Goal: Find specific page/section: Find specific page/section

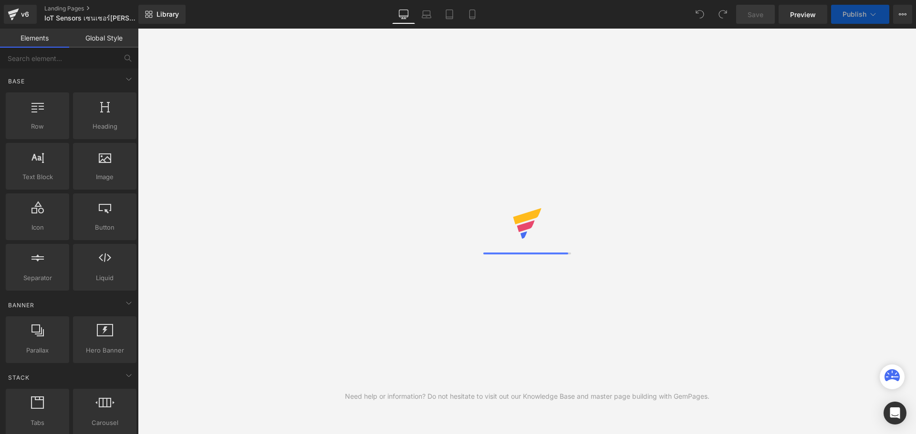
click at [568, 12] on div "Library Desktop Desktop Laptop Tablet Mobile Save Preview Publish Scheduled Vie…" at bounding box center [526, 14] width 777 height 19
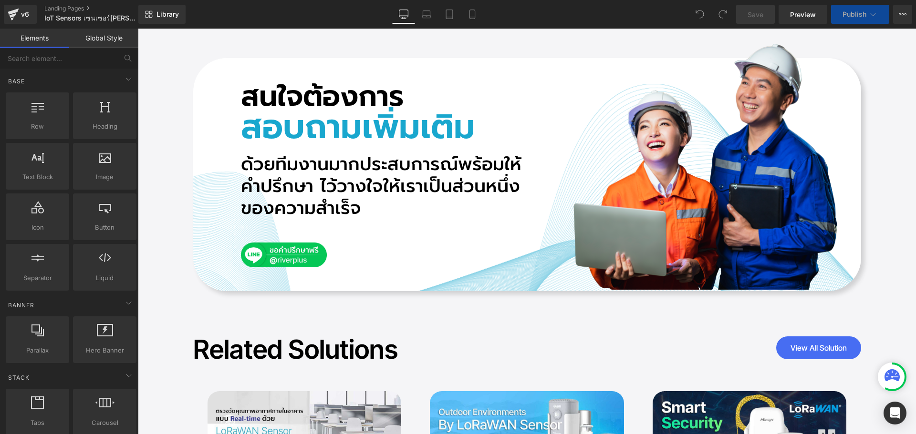
scroll to position [10490, 0]
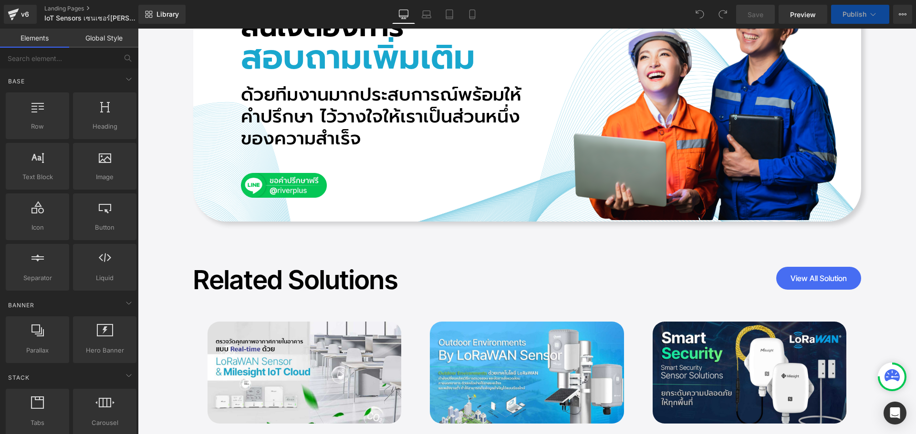
click at [328, 322] on img at bounding box center [304, 373] width 194 height 102
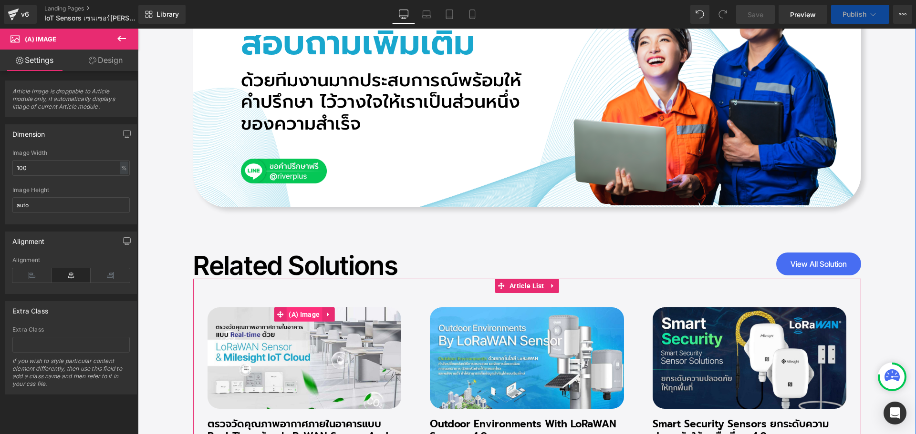
click at [303, 308] on span "(A) Image" at bounding box center [304, 315] width 36 height 14
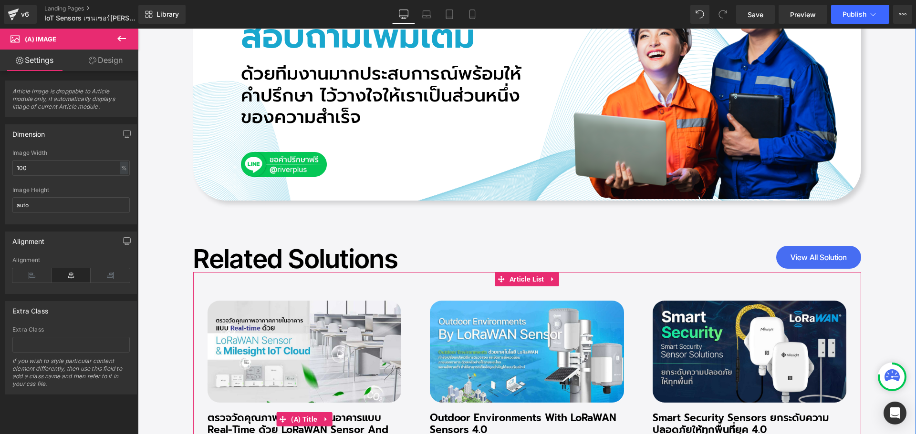
click at [262, 412] on link "ตรวจวัดคุณภาพอากาศภายในอาคารแบบ Real-time ด้วย LoRaWAN Sensor And Milesight IoT…" at bounding box center [304, 430] width 194 height 36
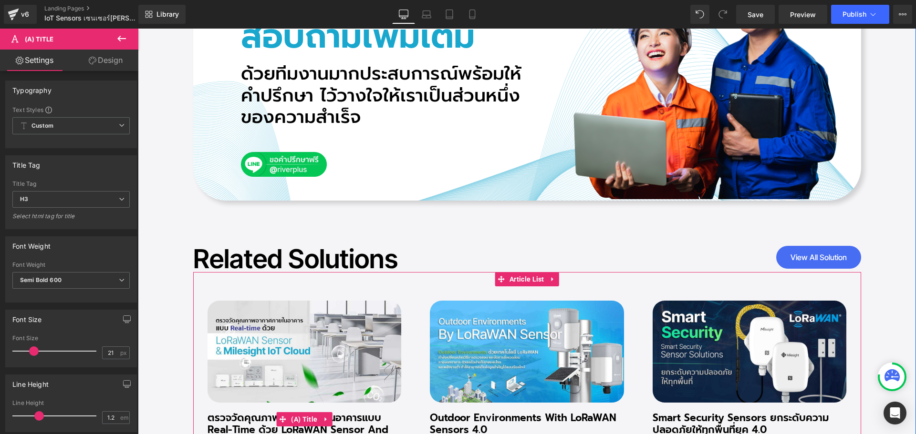
click at [243, 412] on link "ตรวจวัดคุณภาพอากาศภายในอาคารแบบ Real-time ด้วย LoRaWAN Sensor And Milesight IoT…" at bounding box center [304, 430] width 194 height 36
drag, startPoint x: 266, startPoint y: 391, endPoint x: 233, endPoint y: 384, distance: 33.6
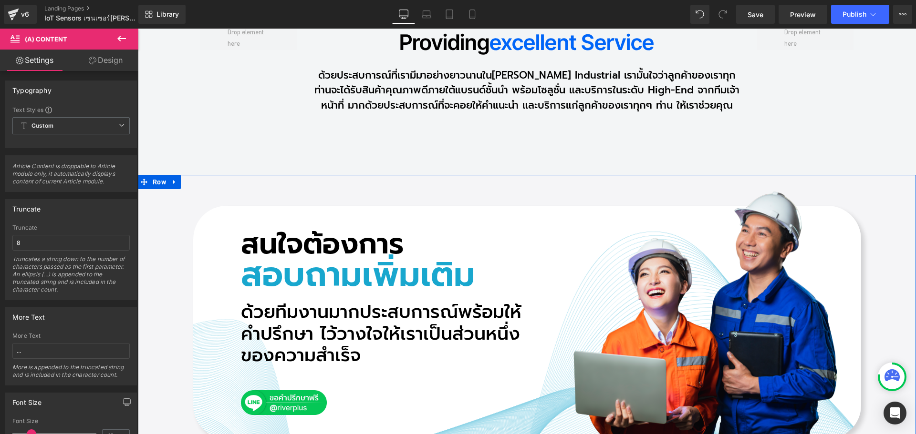
scroll to position [10420, 0]
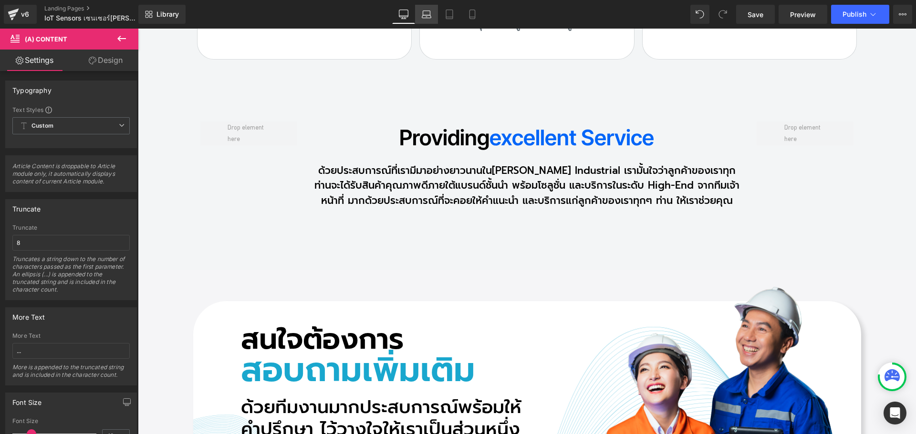
click at [429, 11] on icon at bounding box center [427, 15] width 10 height 10
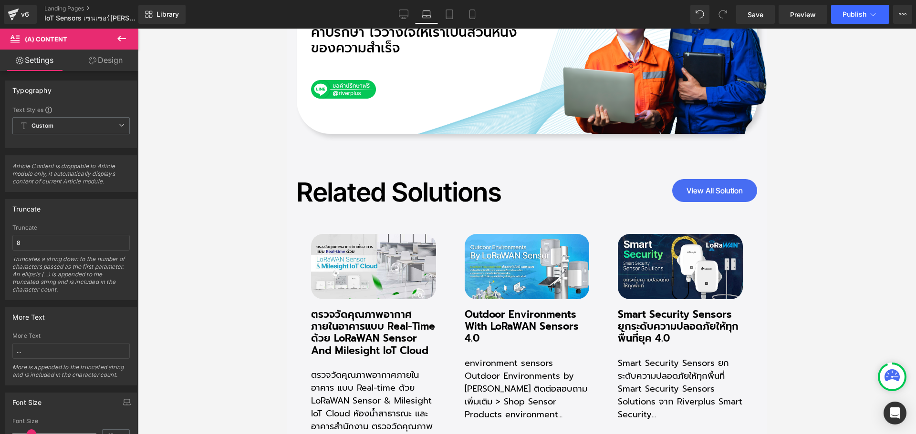
scroll to position [9373, 0]
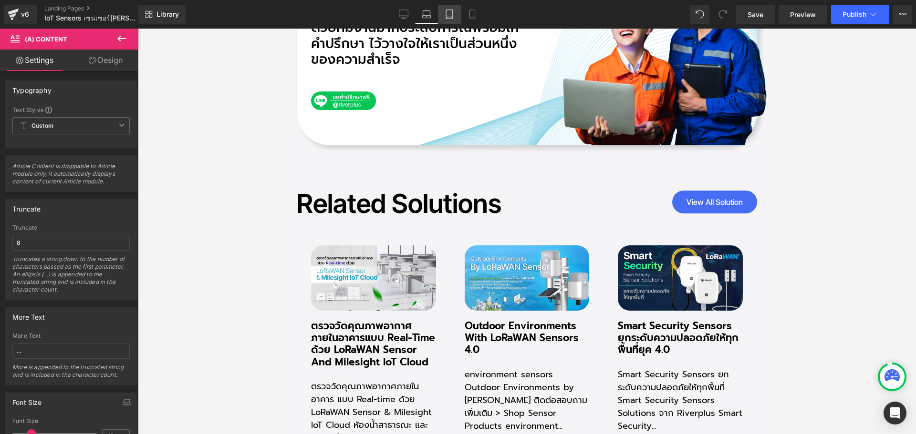
drag, startPoint x: 451, startPoint y: 20, endPoint x: 142, endPoint y: 108, distance: 321.5
click at [451, 20] on link "Tablet" at bounding box center [449, 14] width 23 height 19
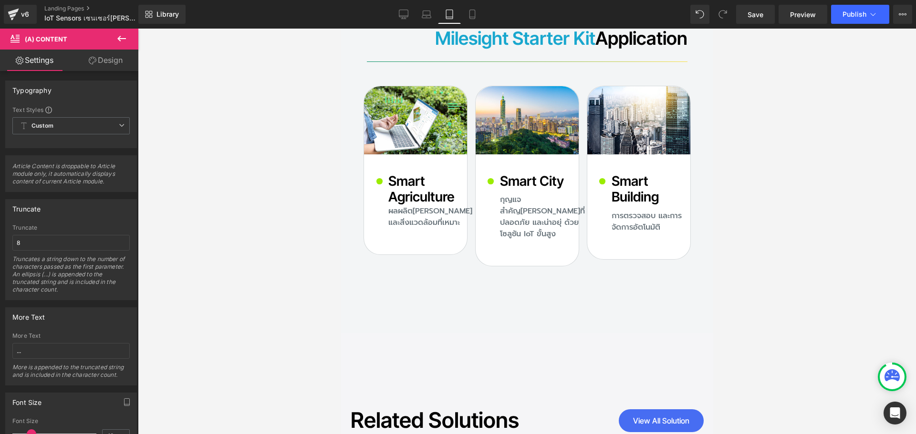
scroll to position [10540, 0]
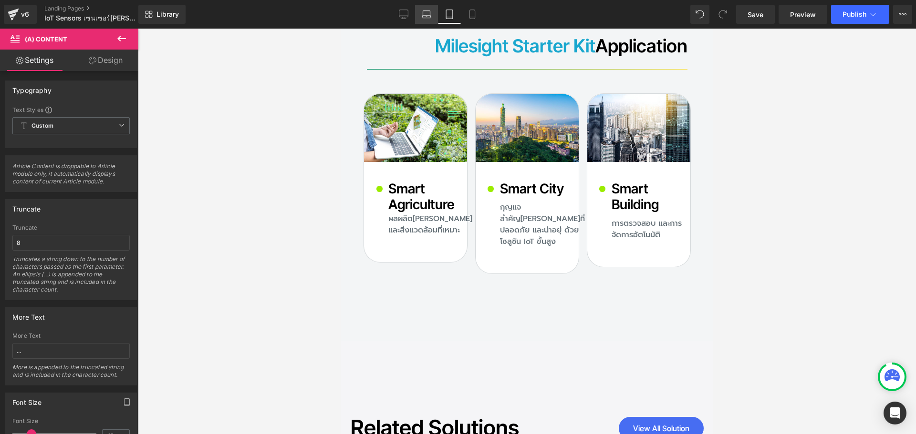
click at [429, 19] on icon at bounding box center [427, 15] width 10 height 10
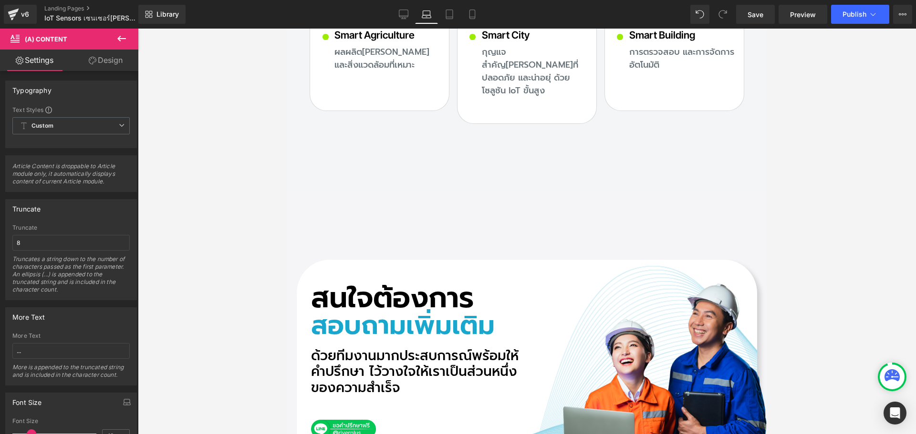
scroll to position [8748, 0]
click at [449, 16] on icon at bounding box center [449, 15] width 10 height 10
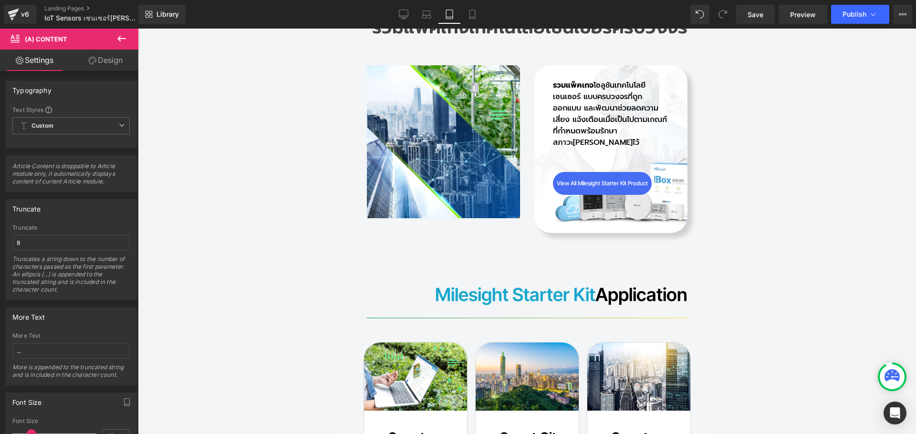
scroll to position [10171, 0]
